Goal: Task Accomplishment & Management: Complete application form

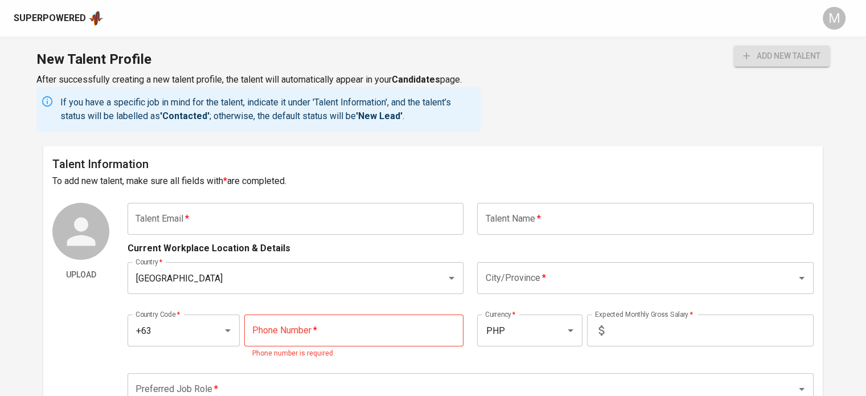
click at [241, 223] on input "text" at bounding box center [295, 219] width 336 height 32
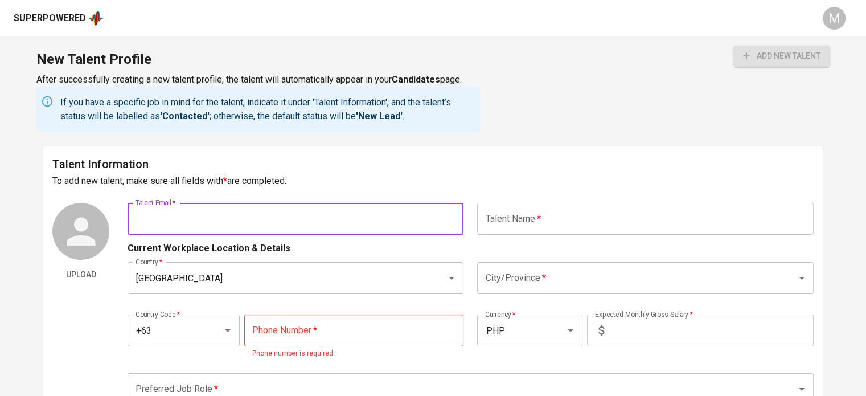
paste input "[EMAIL_ADDRESS][DOMAIN_NAME]"
type input "[EMAIL_ADDRESS][DOMAIN_NAME]"
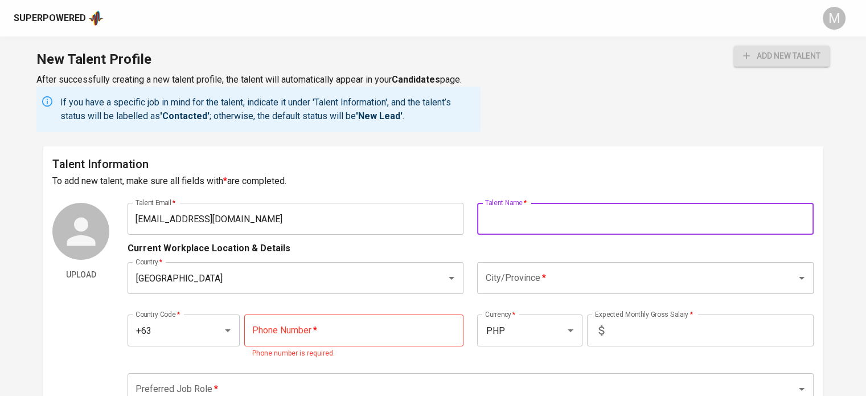
click at [608, 221] on input "text" at bounding box center [645, 219] width 336 height 32
click at [362, 250] on div "Current Workplace Location & Details" at bounding box center [470, 244] width 686 height 20
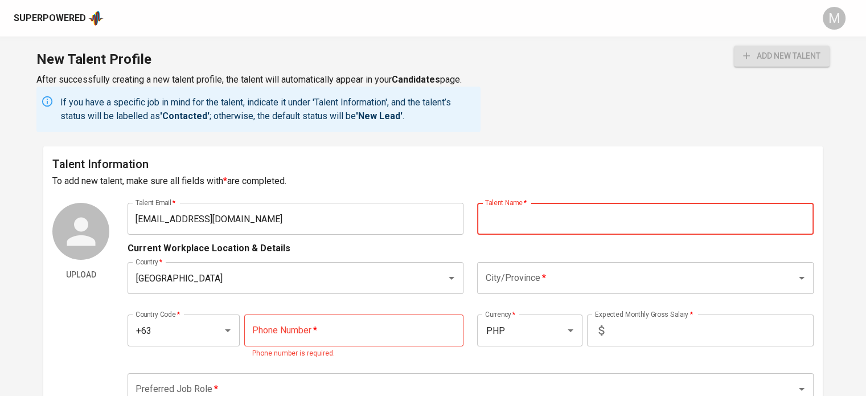
click at [550, 229] on input "text" at bounding box center [645, 219] width 336 height 32
type input "[PERSON_NAME]"
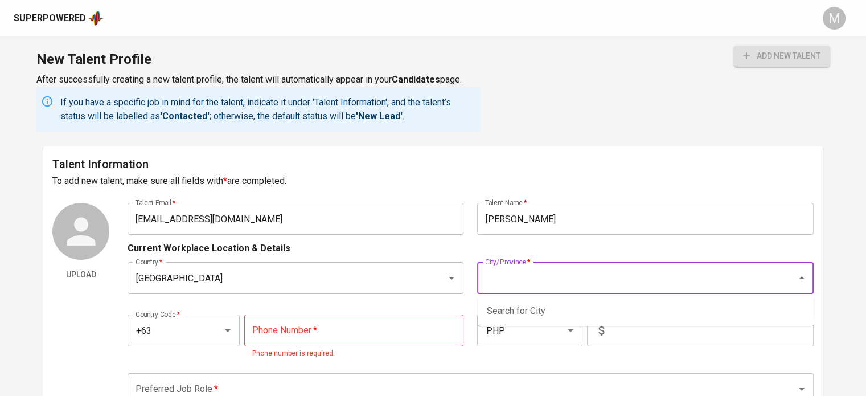
click at [528, 278] on input "City/Province   *" at bounding box center [629, 278] width 294 height 22
click at [525, 308] on li "[GEOGRAPHIC_DATA]" at bounding box center [645, 310] width 336 height 20
type input "[GEOGRAPHIC_DATA]"
click at [361, 332] on input "tel" at bounding box center [354, 330] width 220 height 32
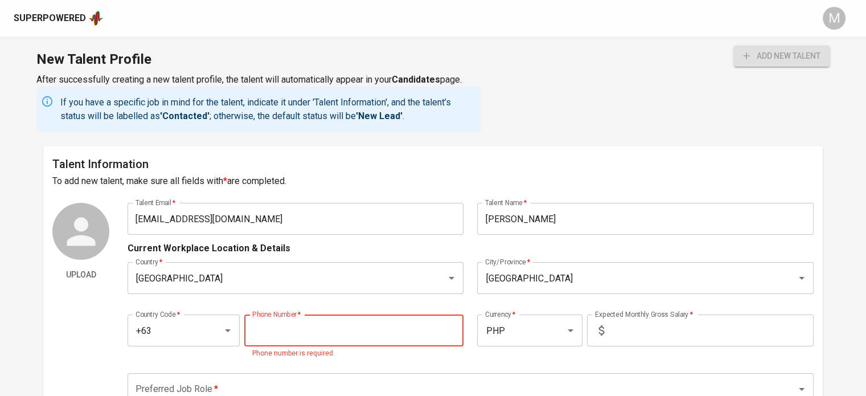
click at [289, 328] on input "tel" at bounding box center [354, 330] width 220 height 32
type input "0"
click at [281, 340] on input "tel" at bounding box center [354, 330] width 220 height 32
paste input "977-056-5064"
type input "977-056-5064"
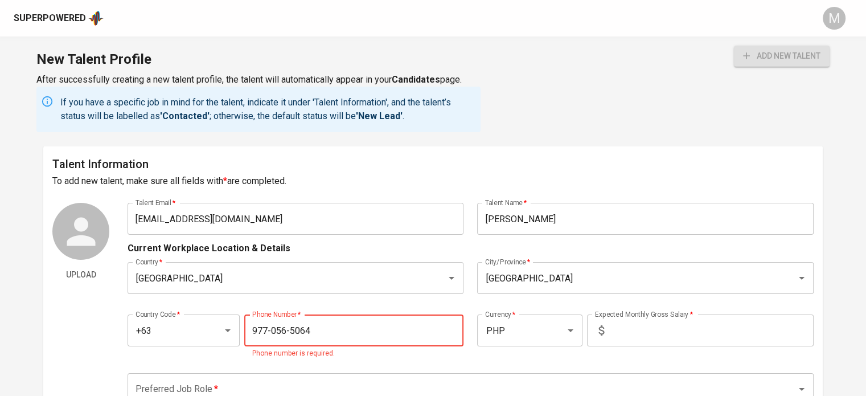
click at [658, 332] on input "text" at bounding box center [710, 330] width 205 height 32
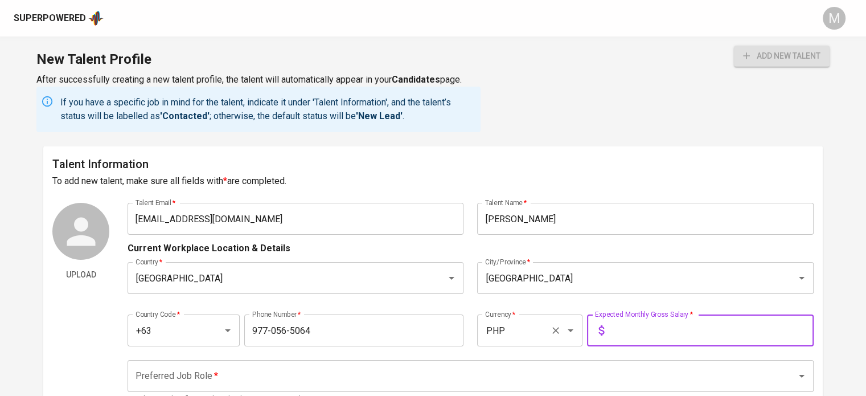
click at [549, 339] on div "PHP Currency *" at bounding box center [529, 330] width 105 height 32
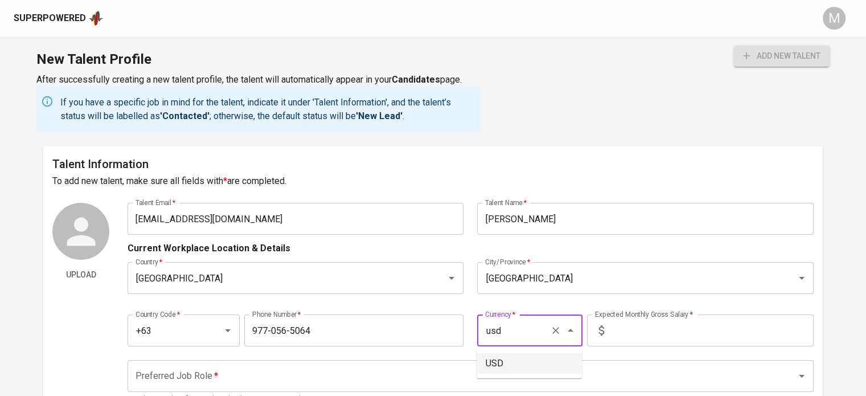
click at [517, 368] on li "USD" at bounding box center [528, 363] width 105 height 20
type input "USD"
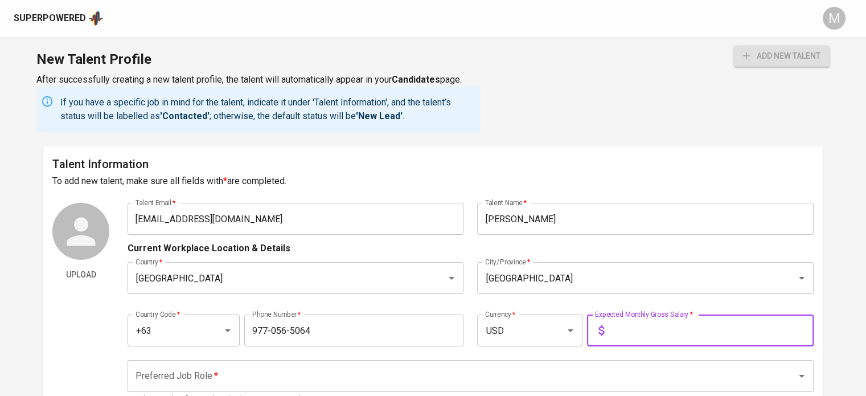
click at [631, 332] on input "text" at bounding box center [710, 330] width 205 height 32
type input "900"
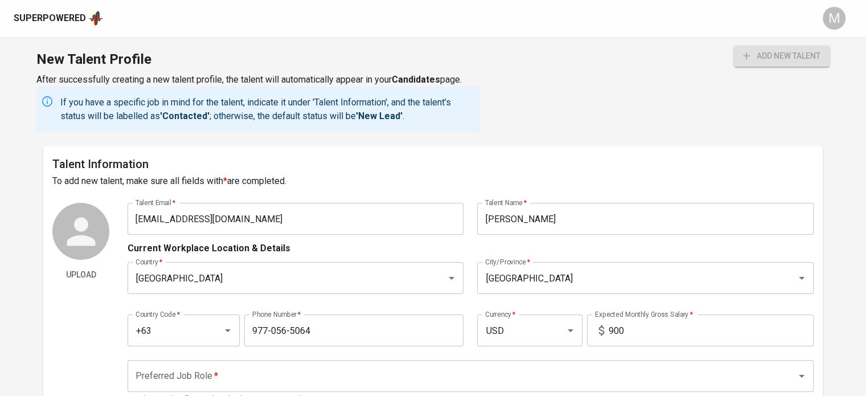
click at [644, 355] on div "Preferred Job Role   * Preferred Job Role * Select a Role reflecting the talent…" at bounding box center [470, 382] width 686 height 59
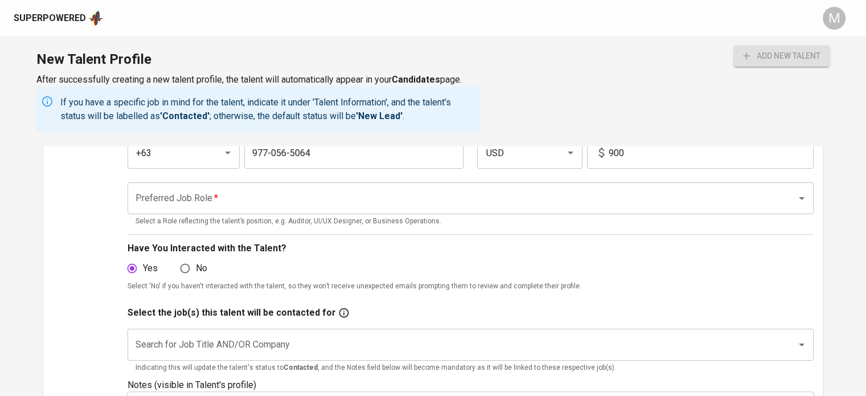
scroll to position [177, 0]
click at [316, 195] on input "Preferred Job Role   *" at bounding box center [455, 199] width 644 height 22
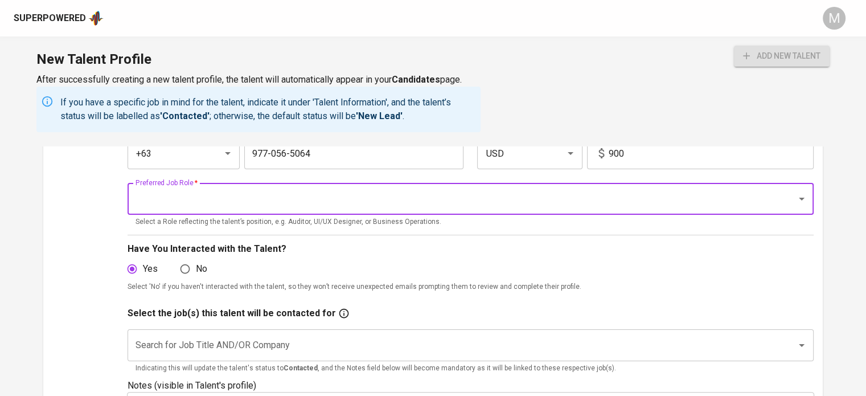
click at [399, 205] on input "Preferred Job Role   *" at bounding box center [455, 199] width 644 height 22
click at [798, 199] on icon "Open" at bounding box center [801, 199] width 14 height 14
click at [798, 199] on icon "Close" at bounding box center [801, 199] width 14 height 14
type input "g"
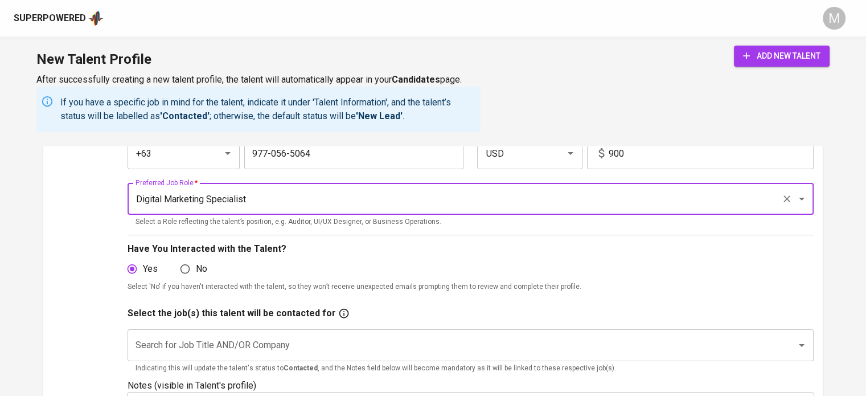
click at [657, 227] on p "Select a Role reflecting the talent’s position, e.g. Auditor, UI/UX Designer, o…" at bounding box center [470, 221] width 670 height 11
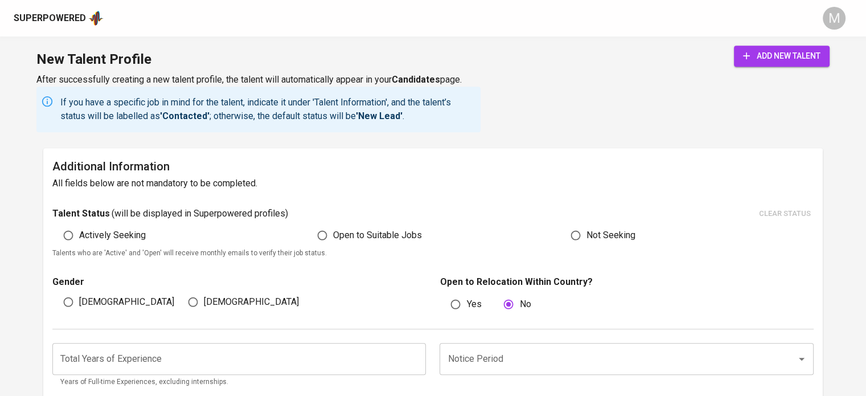
scroll to position [564, 0]
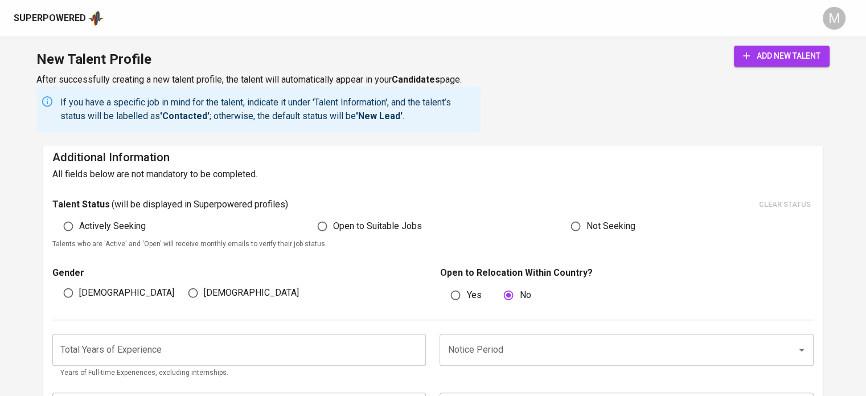
type input "Digital Marketing Specialist"
click at [369, 227] on span "Open to Suitable Jobs" at bounding box center [377, 226] width 89 height 14
click at [333, 227] on input "Open to Suitable Jobs" at bounding box center [322, 226] width 22 height 22
radio input "true"
click at [206, 291] on span "[DEMOGRAPHIC_DATA]" at bounding box center [251, 293] width 95 height 14
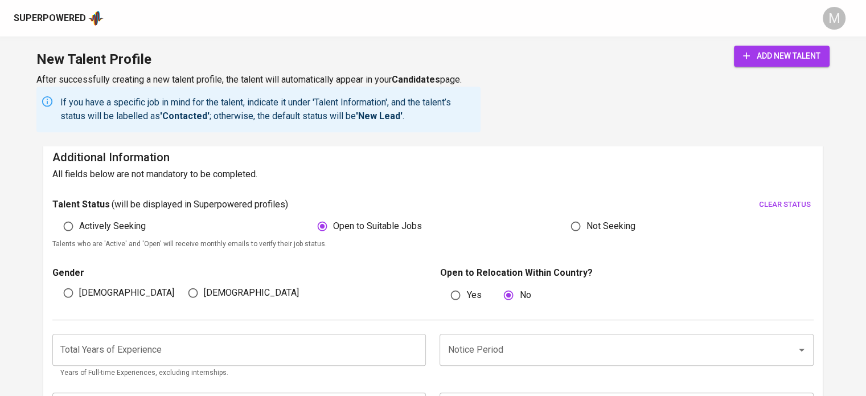
click at [204, 291] on input "[DEMOGRAPHIC_DATA]" at bounding box center [193, 293] width 22 height 22
radio input "true"
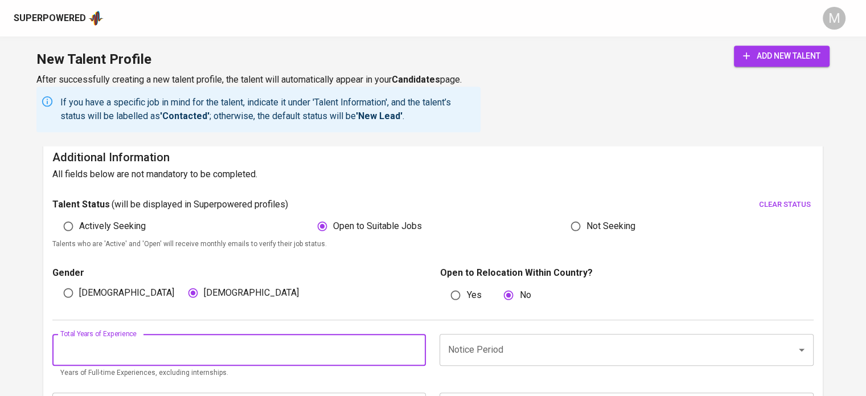
click at [199, 352] on input "number" at bounding box center [238, 350] width 373 height 32
click at [274, 348] on input "number" at bounding box center [238, 350] width 373 height 32
type input "5"
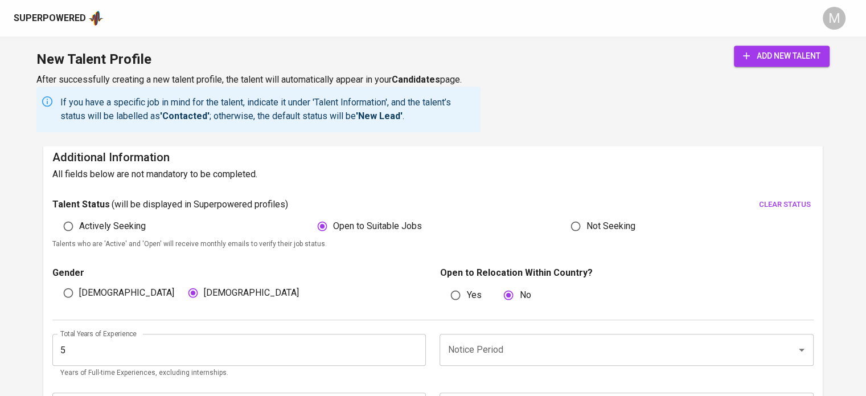
click at [358, 323] on div "Total Years of Experience 5 Total Years of Experience Years of Full-time Experi…" at bounding box center [432, 352] width 761 height 65
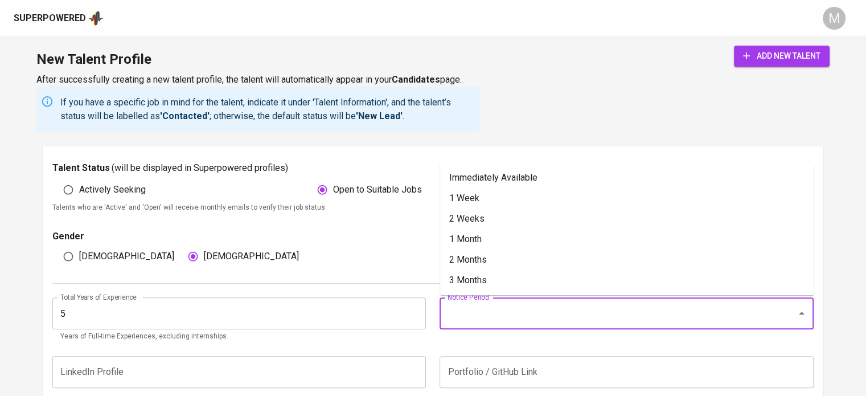
click at [505, 312] on input "Notice Period" at bounding box center [609, 313] width 331 height 22
click at [489, 216] on li "2 Weeks" at bounding box center [626, 218] width 373 height 20
type input "2 Weeks"
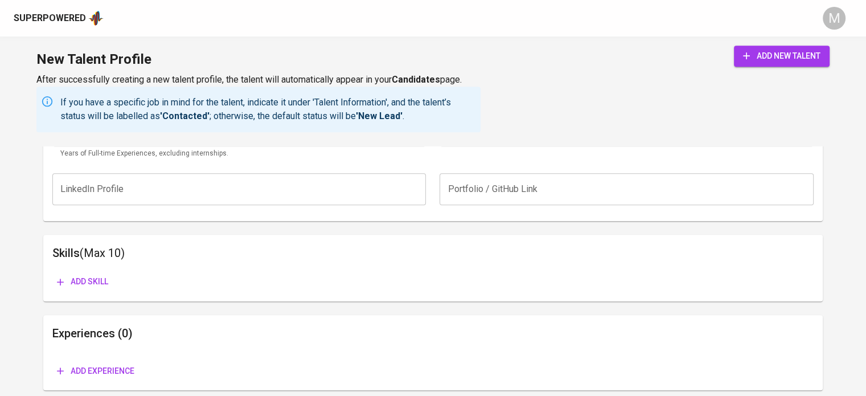
scroll to position [784, 0]
click at [109, 278] on button "Add skill" at bounding box center [82, 280] width 60 height 21
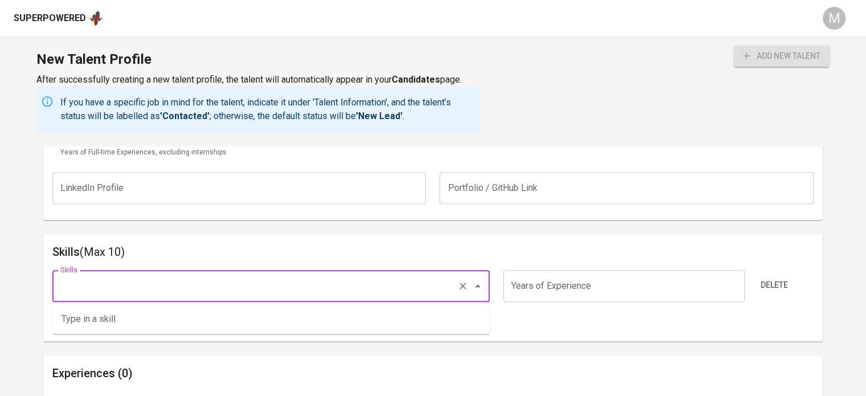
click at [137, 281] on input "Skills" at bounding box center [254, 286] width 395 height 22
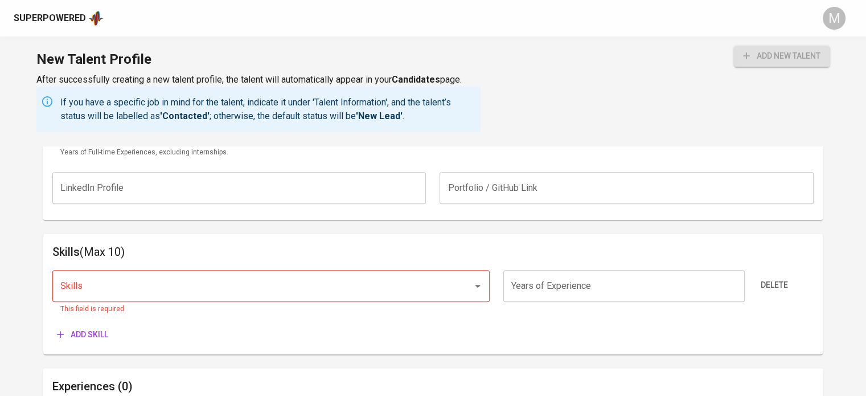
click at [467, 244] on h6 "Skills (Max 10)" at bounding box center [432, 251] width 761 height 18
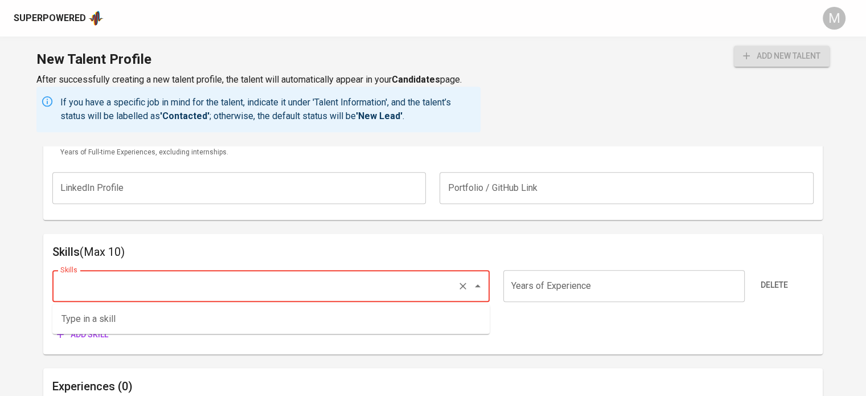
click at [232, 288] on input "Skills" at bounding box center [254, 286] width 395 height 22
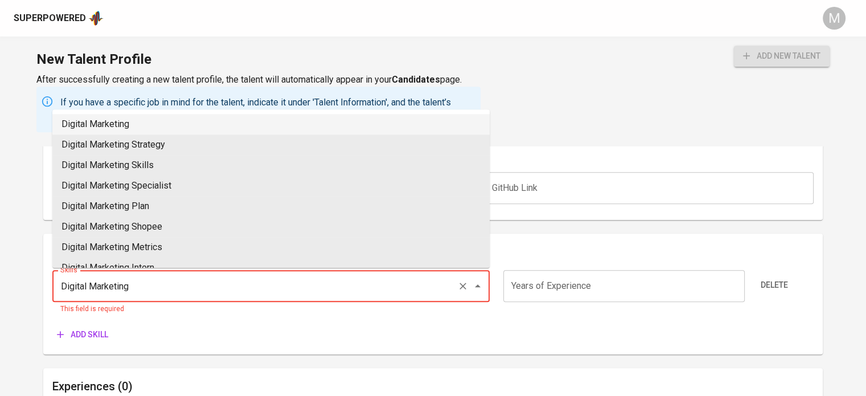
click at [137, 125] on li "Digital Marketing" at bounding box center [270, 124] width 437 height 20
type input "Digital Marketing"
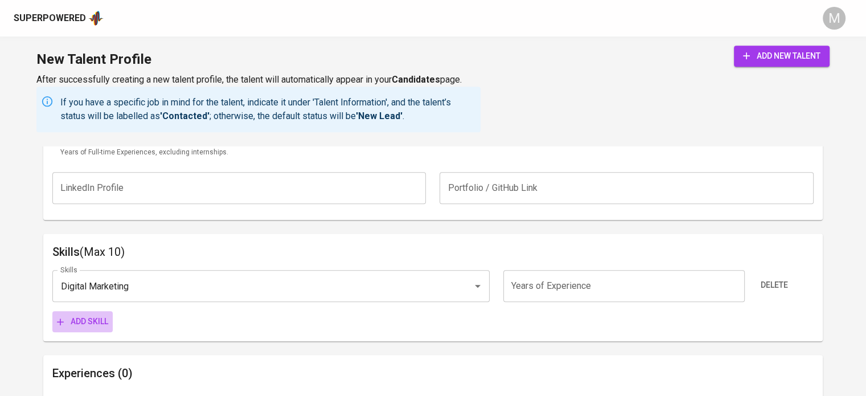
click at [105, 315] on span "Add skill" at bounding box center [82, 321] width 51 height 14
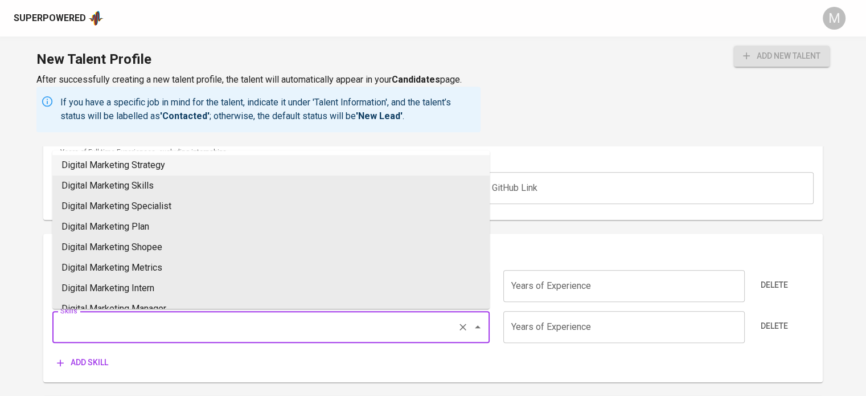
click at [119, 324] on input "Skills" at bounding box center [254, 327] width 395 height 22
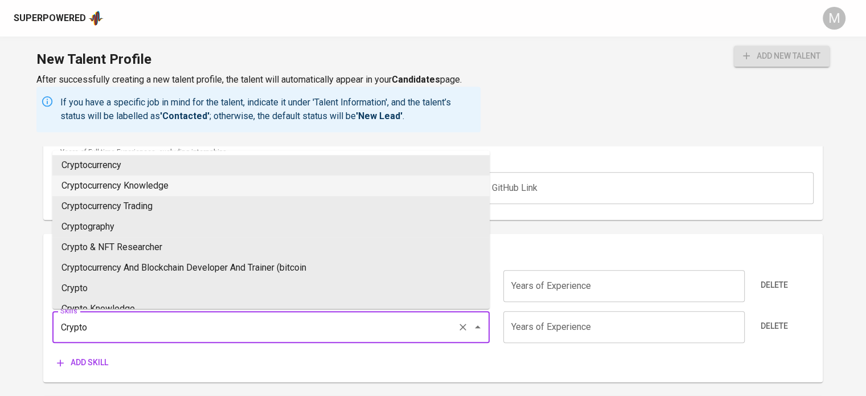
click at [132, 182] on li "Cryptocurrency Knowledge" at bounding box center [270, 185] width 437 height 20
type input "Cryptocurrency Knowledge"
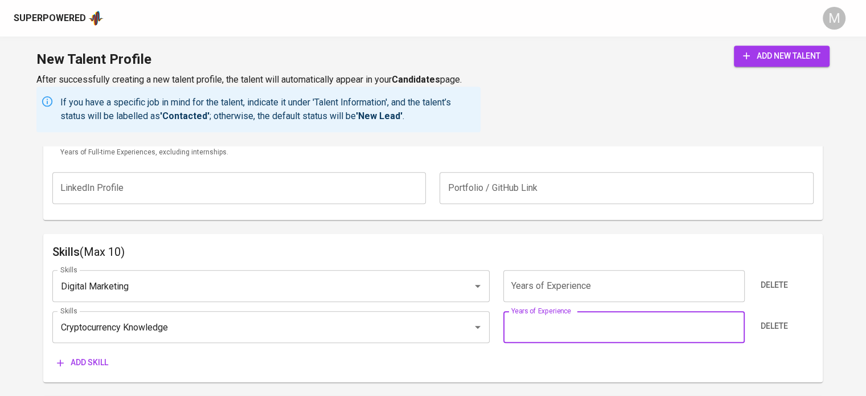
click at [555, 331] on input "number" at bounding box center [623, 327] width 241 height 32
type input "5"
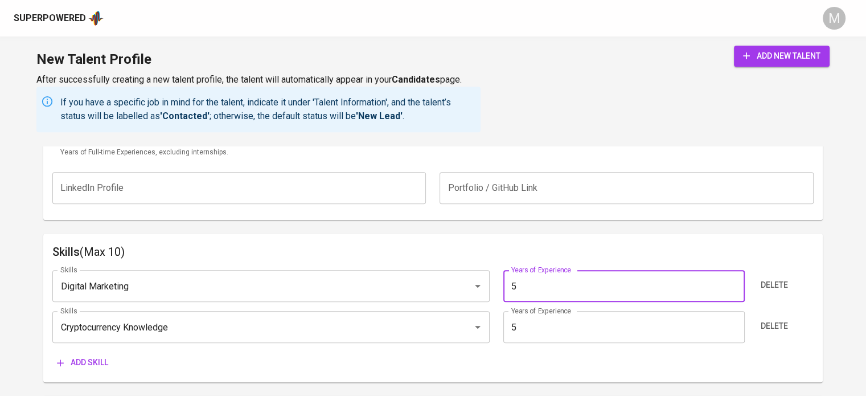
click at [542, 286] on input "5" at bounding box center [623, 286] width 241 height 32
type input "5"
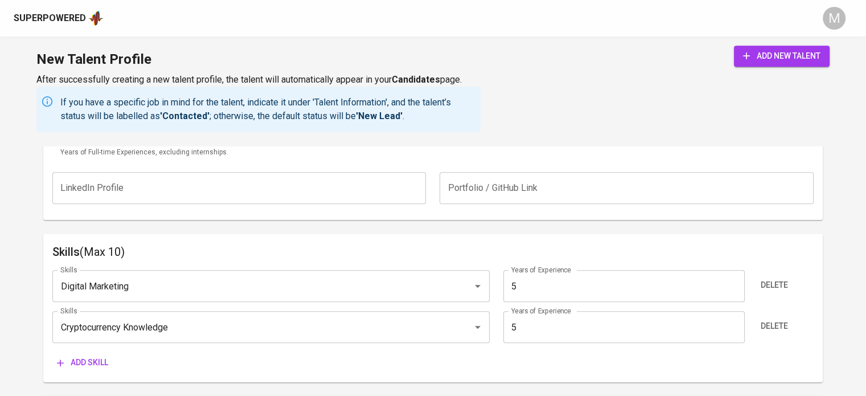
click at [569, 238] on div "Skills (Max 10) Skills Digital Marketing Skills Years of Experience 5 Years of …" at bounding box center [432, 307] width 779 height 149
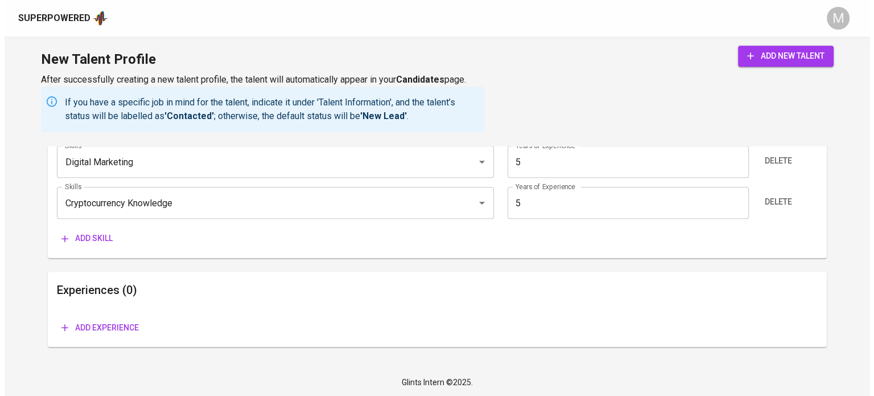
scroll to position [909, 0]
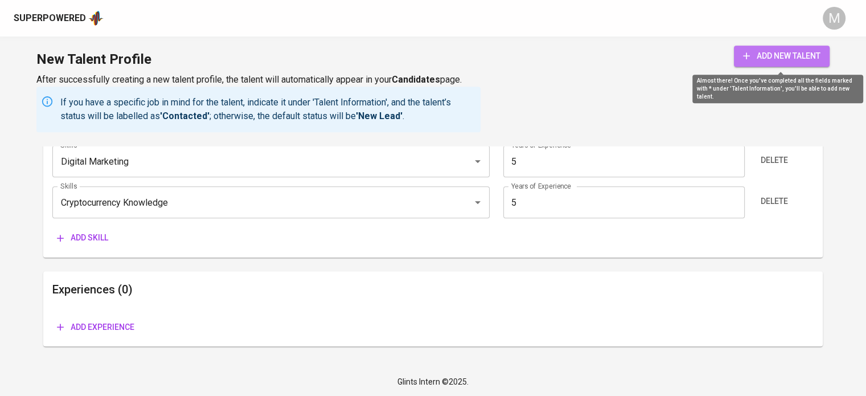
click at [765, 57] on span "add new talent" at bounding box center [781, 56] width 77 height 14
type input "Cryptocurrency Knowledge"
type input "Digital Marketing"
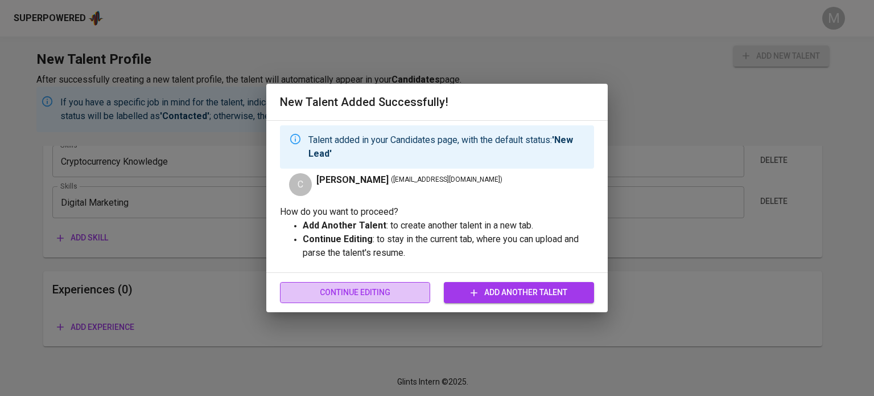
click at [387, 289] on span "Continue Editing" at bounding box center [355, 292] width 132 height 14
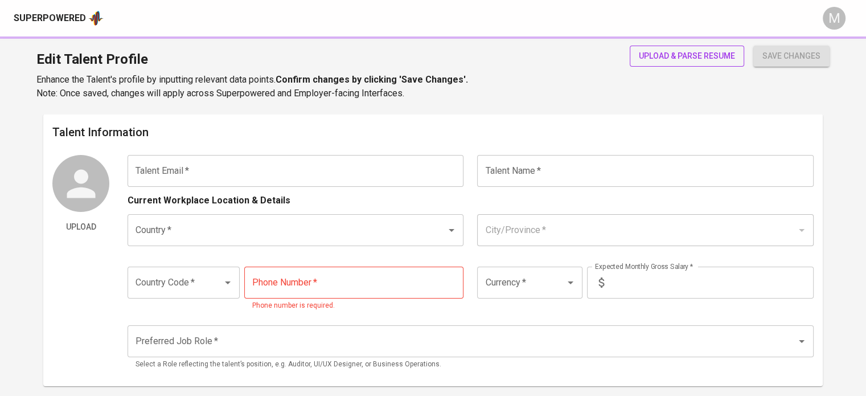
type input "[EMAIL_ADDRESS][DOMAIN_NAME]"
type input "[PERSON_NAME]"
type input "[GEOGRAPHIC_DATA]"
type input "+63"
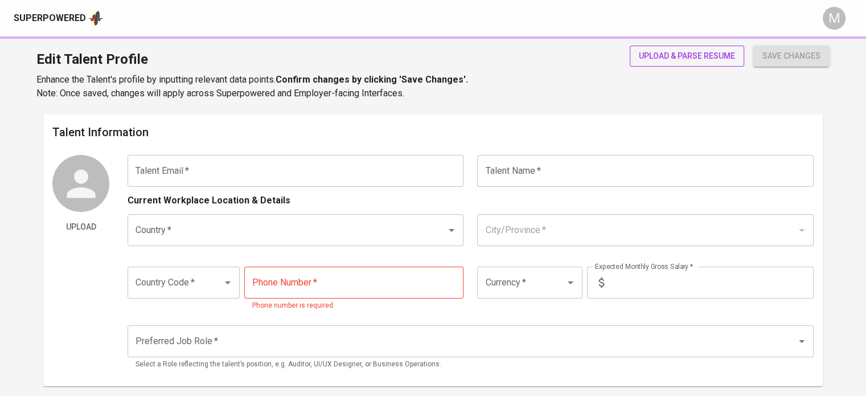
type input "977-056-5064"
type input "USD"
type input "900"
type input "Digital Marketing Specialist"
radio input "true"
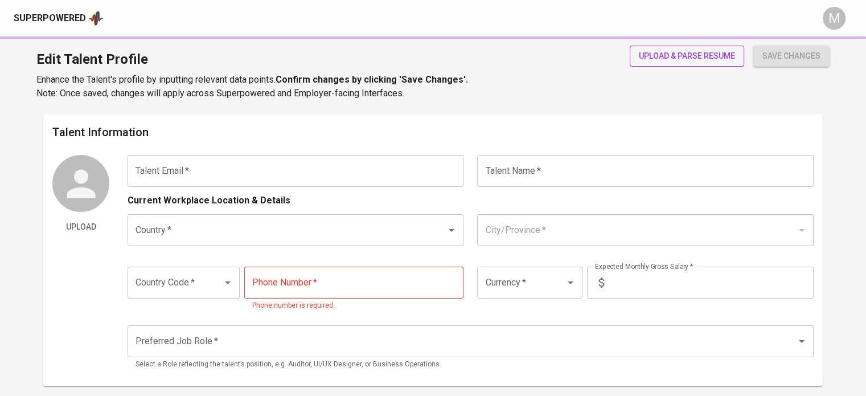
radio input "true"
type input "5"
type input "2 Weeks"
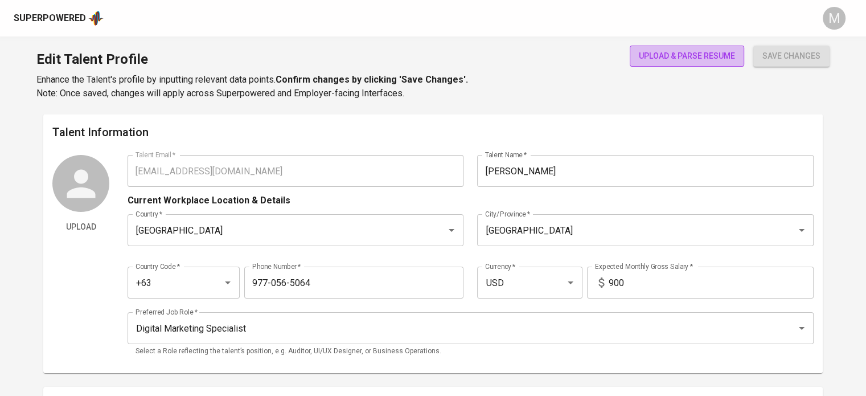
click at [685, 61] on span "upload & parse resume" at bounding box center [687, 56] width 96 height 14
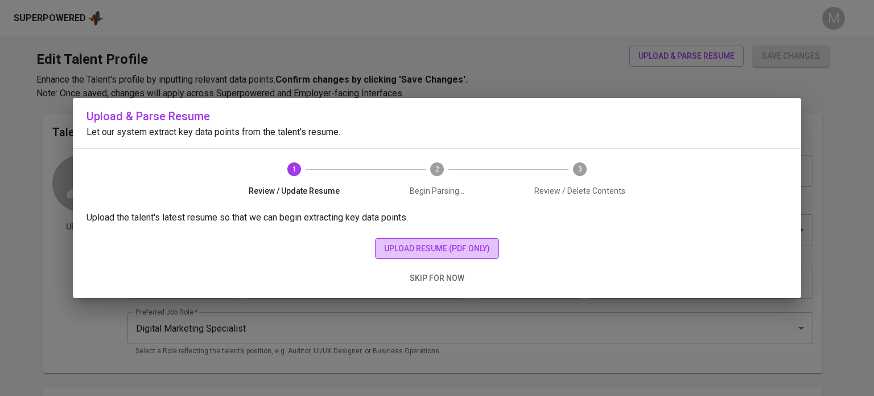
click at [412, 248] on span "upload resume (pdf only)" at bounding box center [437, 248] width 106 height 14
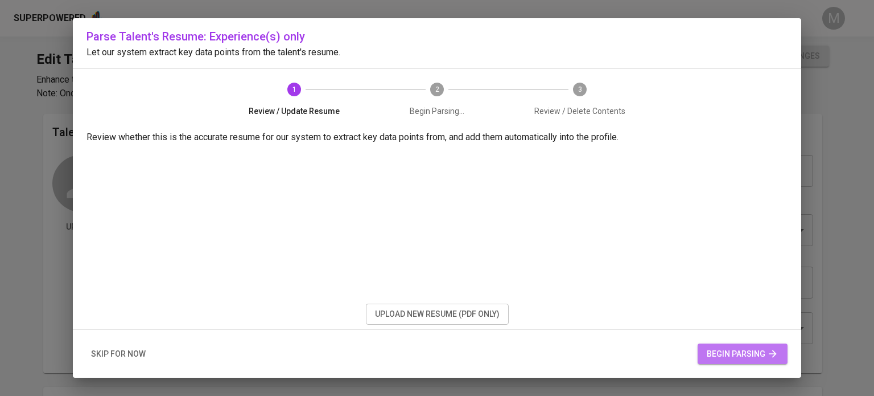
click at [752, 348] on span "begin parsing" at bounding box center [743, 354] width 72 height 14
